Goal: Use online tool/utility: Utilize a website feature to perform a specific function

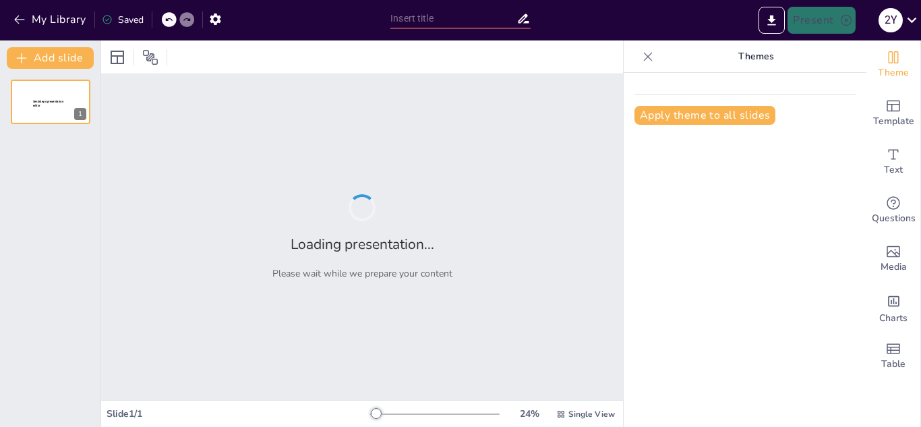
type input "Comparativa entre [MEDICAL_DATA] e Incineración de Residuos"
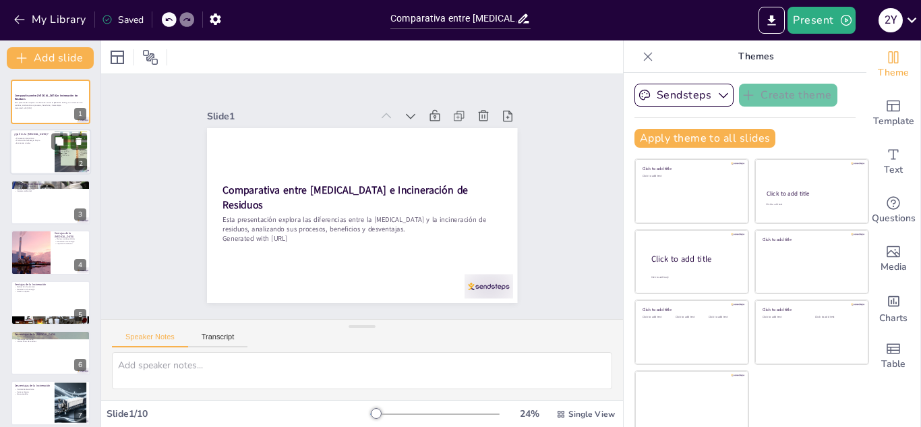
click at [34, 155] on div at bounding box center [50, 152] width 81 height 46
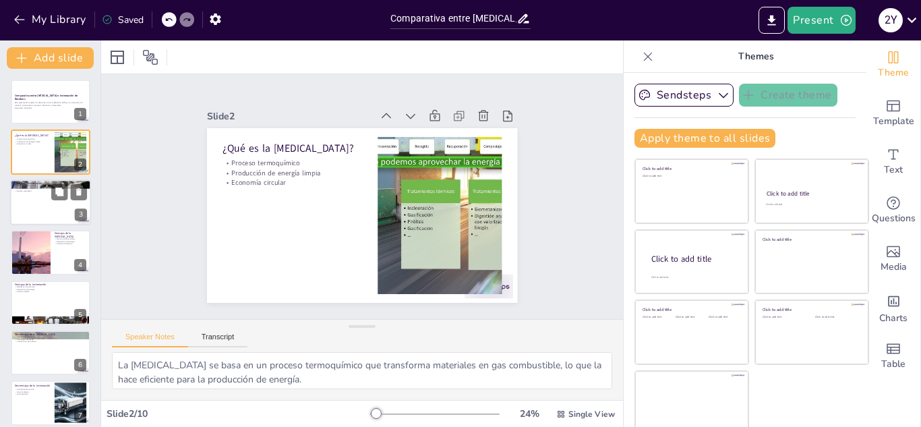
click at [35, 207] on div at bounding box center [50, 202] width 81 height 46
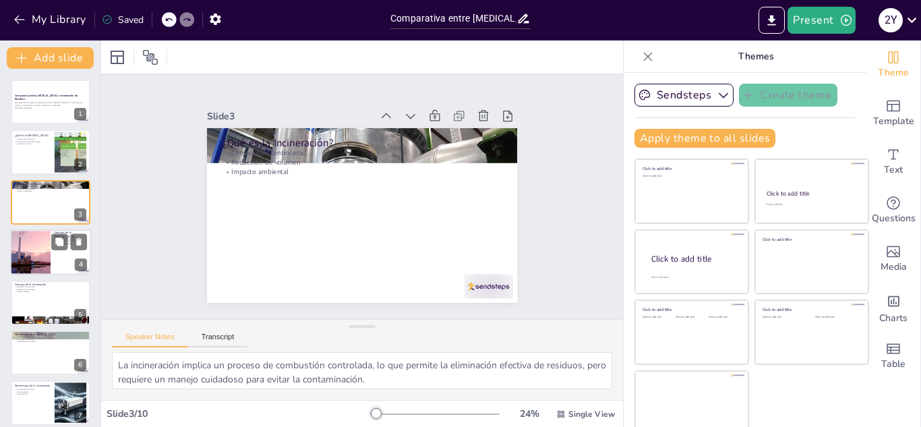
click at [37, 247] on div at bounding box center [30, 252] width 78 height 46
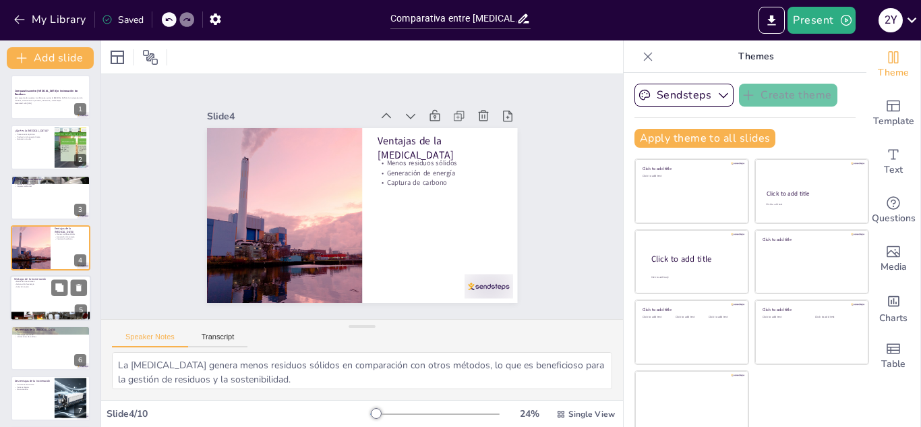
click at [28, 300] on div at bounding box center [50, 298] width 81 height 46
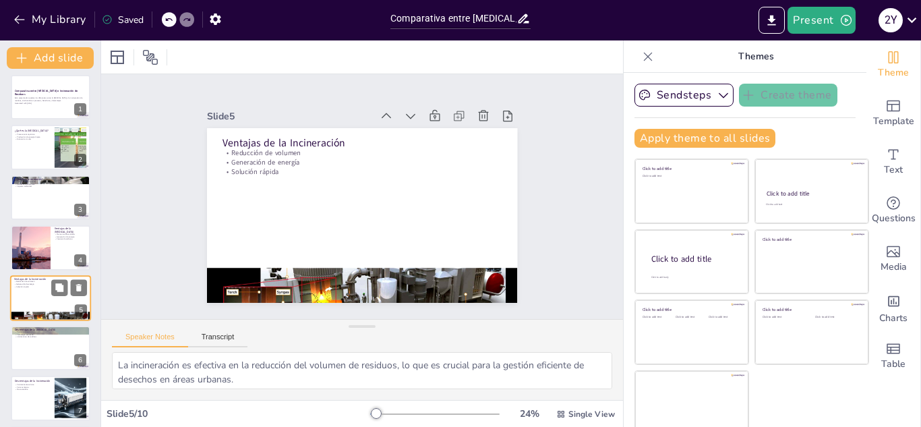
scroll to position [55, 0]
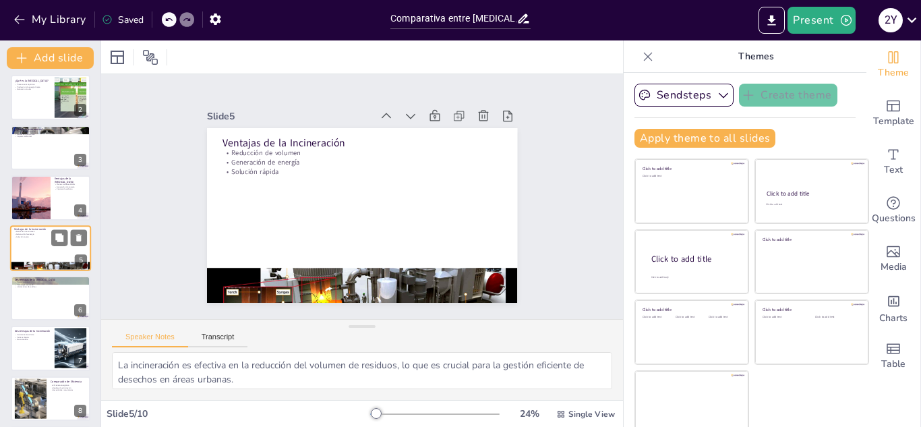
click at [28, 300] on div at bounding box center [51, 298] width 80 height 45
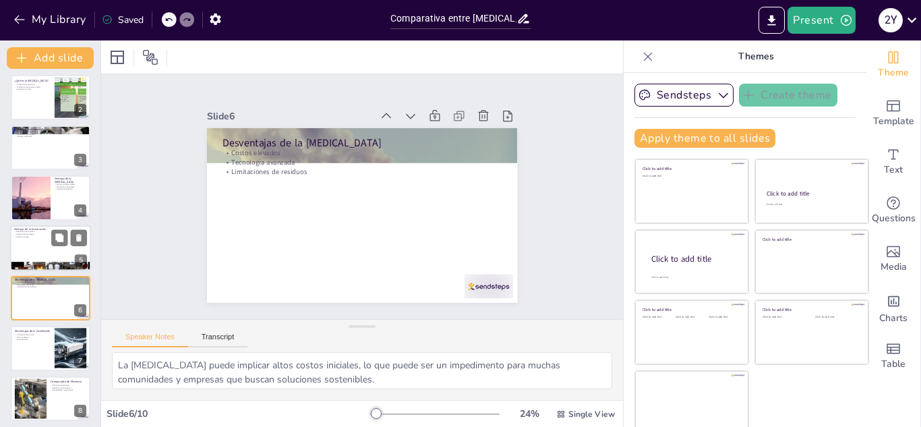
scroll to position [105, 0]
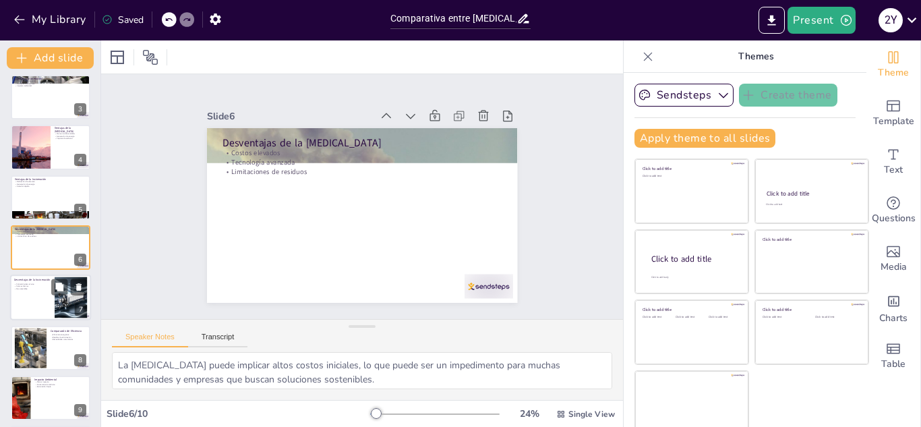
click at [28, 306] on div at bounding box center [50, 298] width 81 height 46
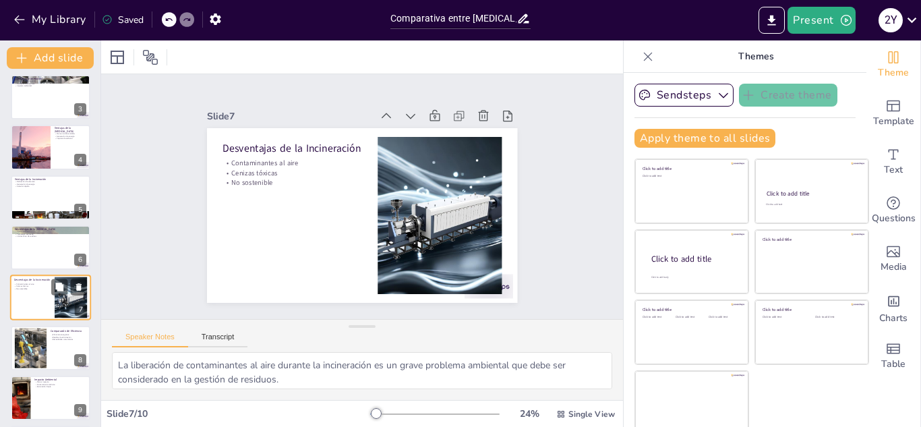
scroll to position [155, 0]
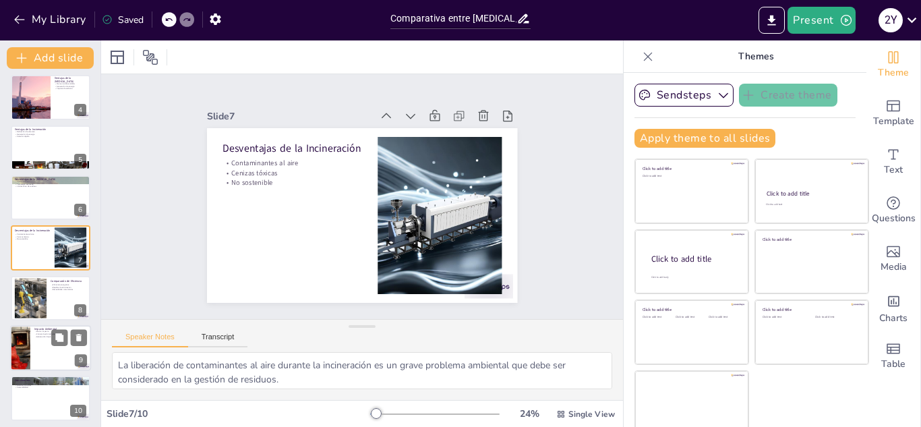
click at [31, 350] on div at bounding box center [50, 348] width 81 height 46
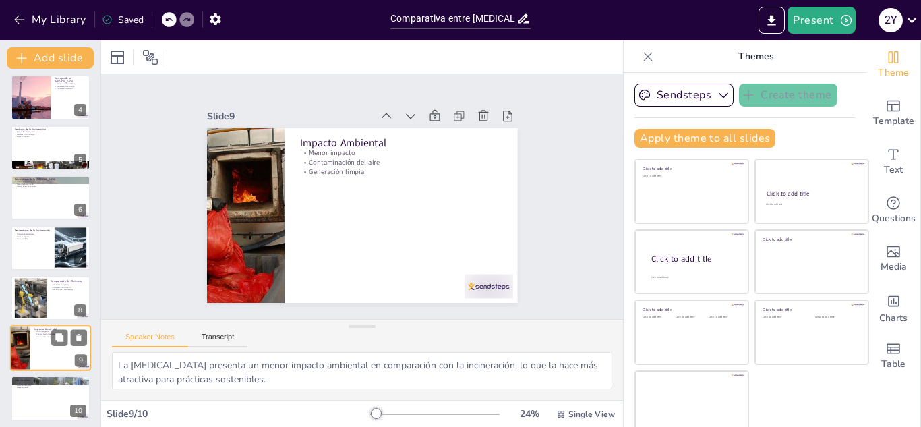
scroll to position [160, 0]
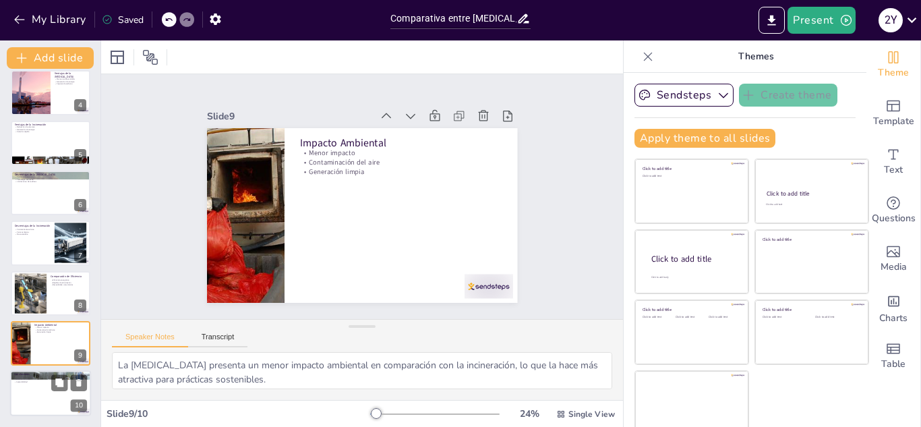
click at [42, 389] on div at bounding box center [50, 394] width 81 height 46
type textarea "Es esencial evaluar cada situación de manera individual para determinar cuál mé…"
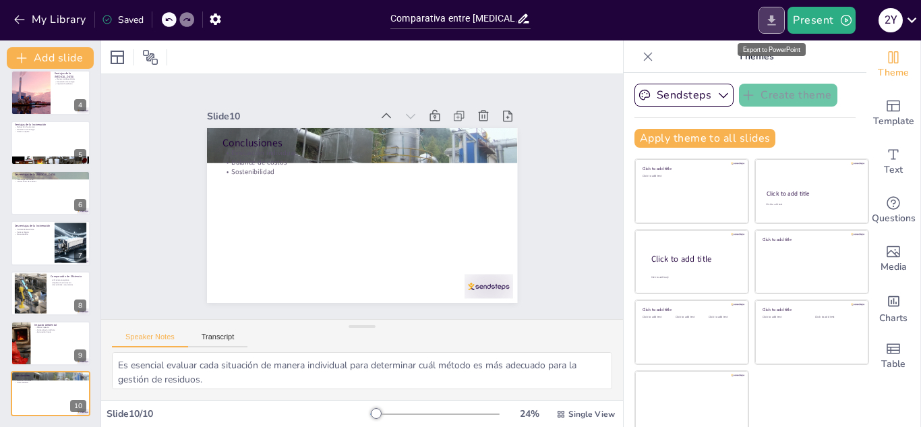
click at [767, 16] on icon "Export to PowerPoint" at bounding box center [772, 20] width 14 height 14
